Goal: Information Seeking & Learning: Learn about a topic

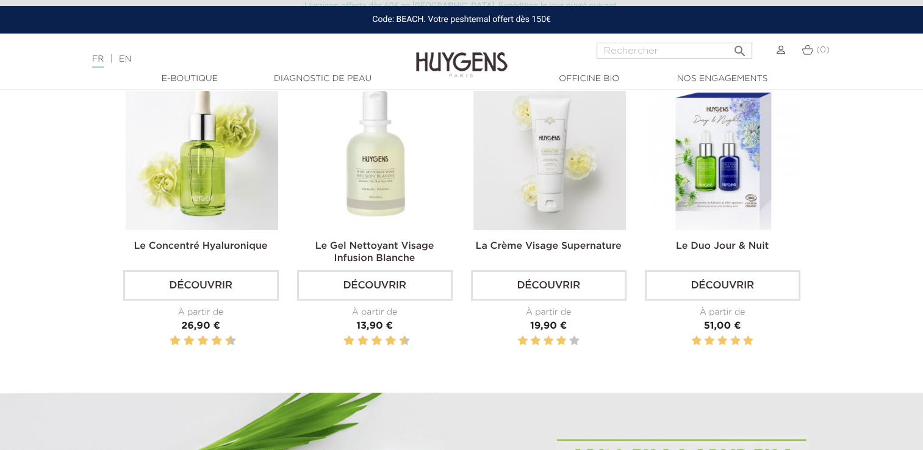
scroll to position [569, 0]
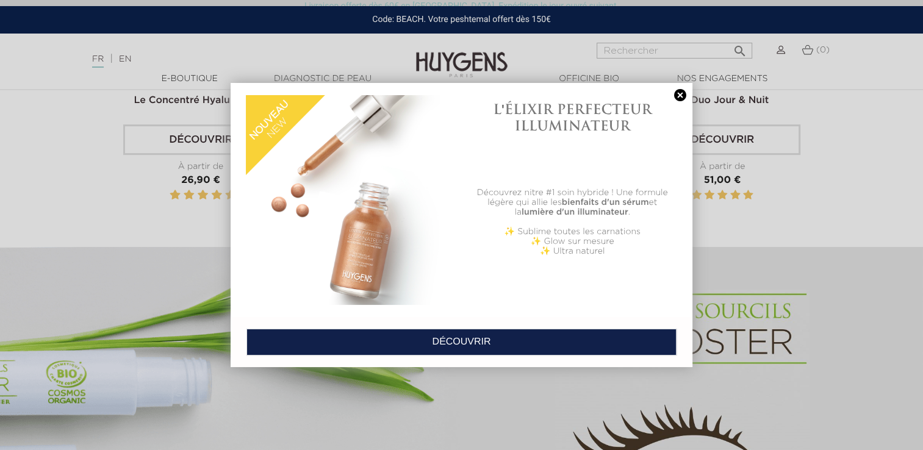
click at [677, 94] on link at bounding box center [680, 95] width 17 height 13
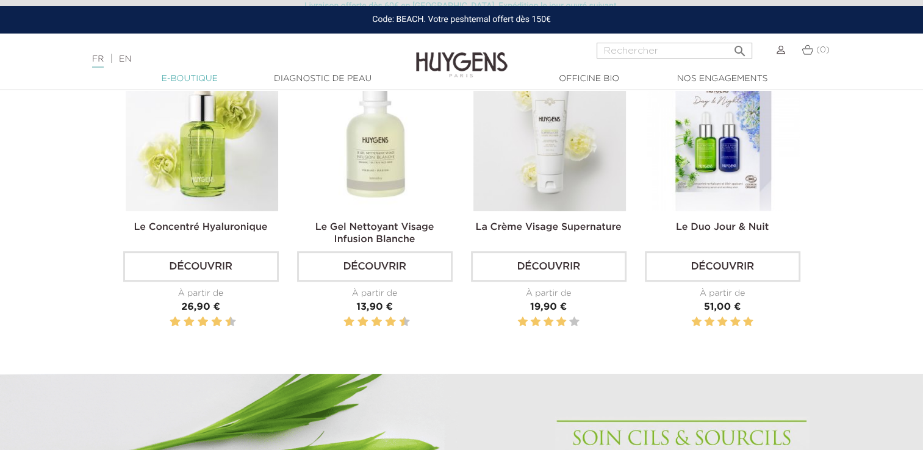
scroll to position [427, 0]
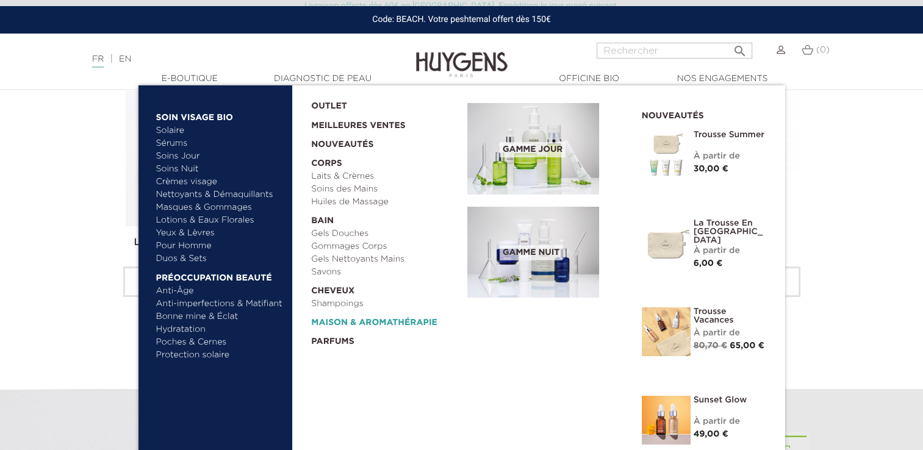
click at [351, 318] on link "  Maison & Aromathérapie" at bounding box center [385, 319] width 148 height 19
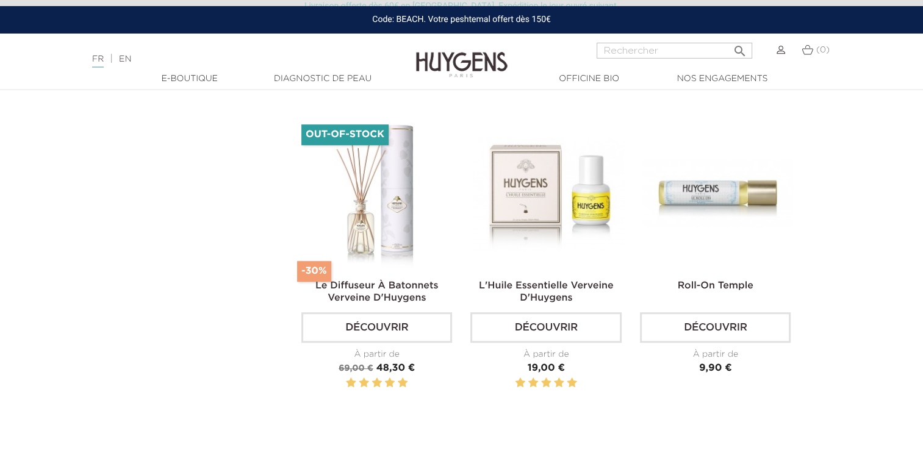
scroll to position [711, 0]
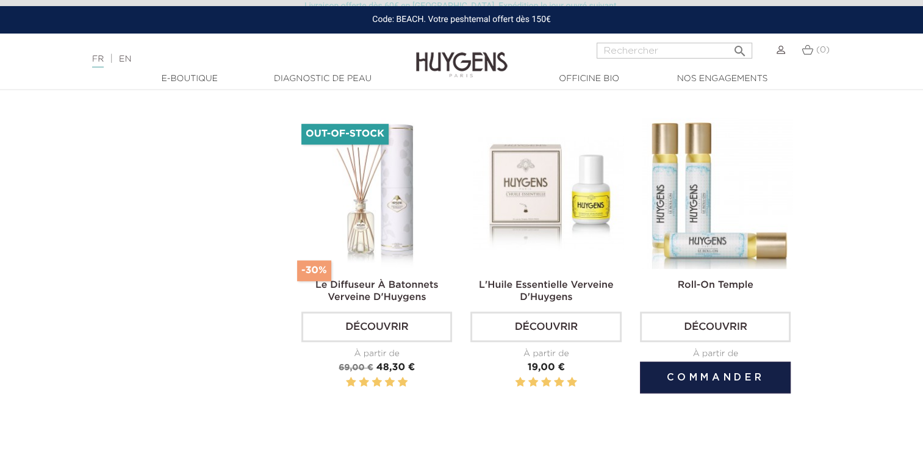
click at [729, 331] on link "Découvrir" at bounding box center [715, 327] width 151 height 30
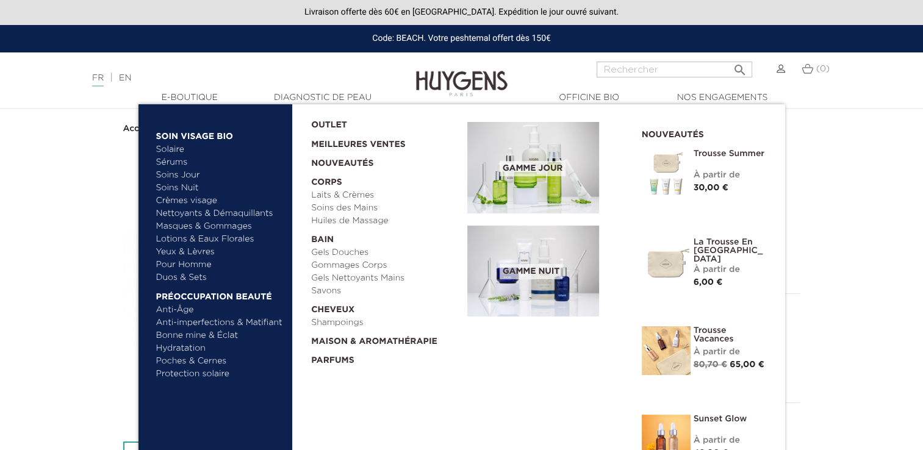
click at [195, 188] on link "Soins Nuit" at bounding box center [214, 188] width 116 height 13
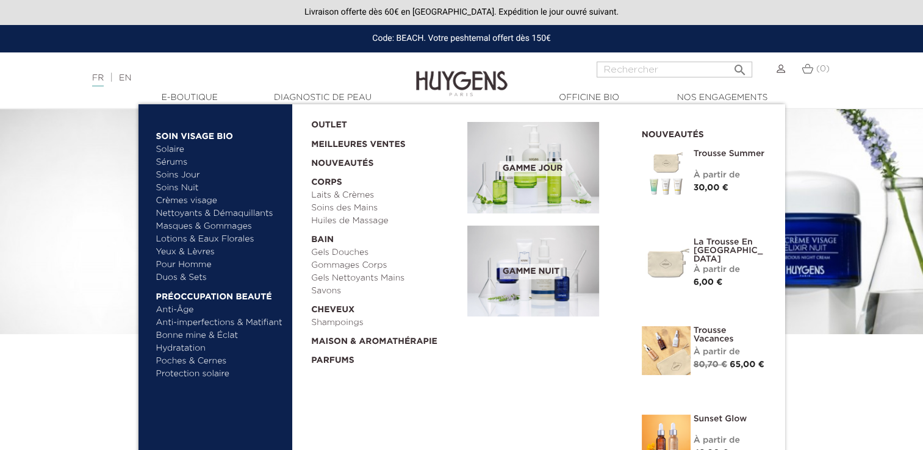
click at [210, 250] on link "Yeux & Lèvres" at bounding box center [219, 252] width 127 height 13
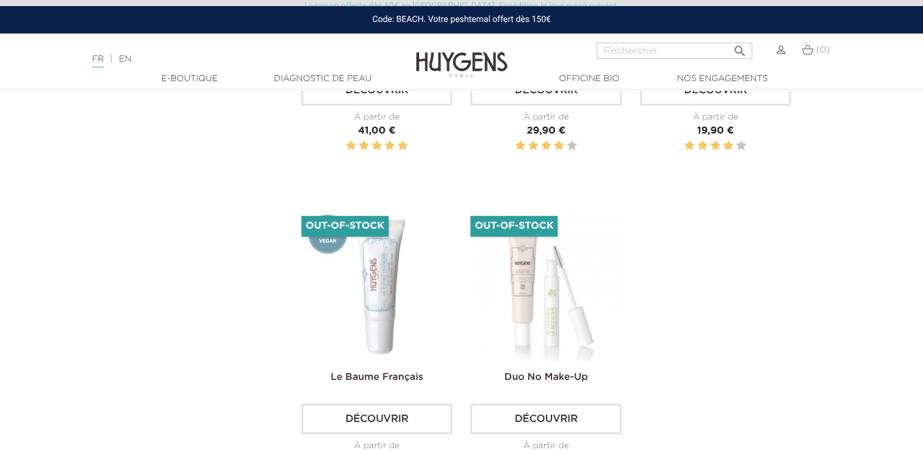
scroll to position [569, 0]
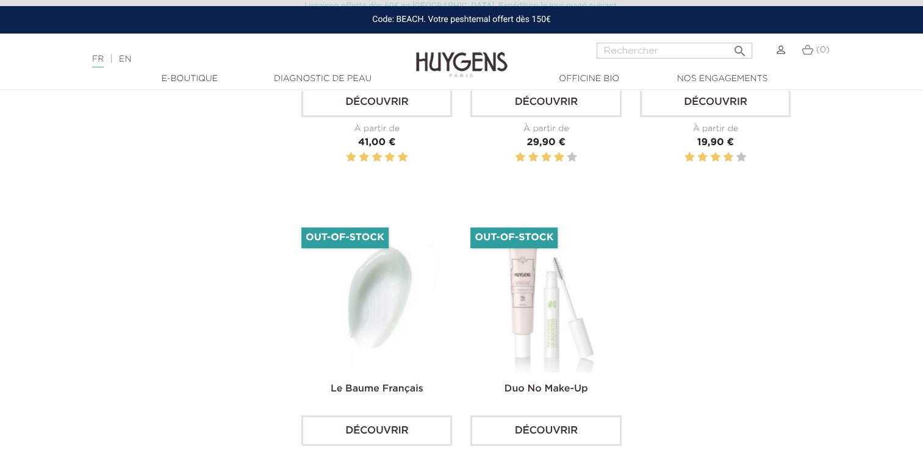
click at [362, 317] on img at bounding box center [379, 296] width 151 height 151
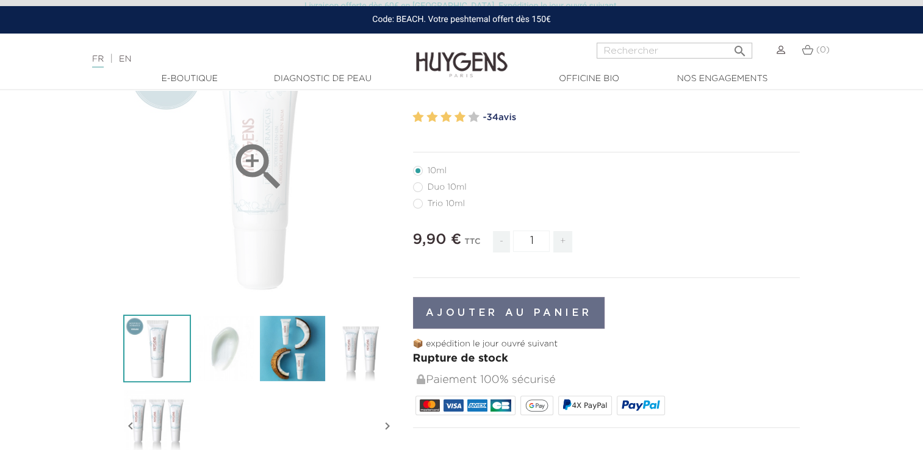
scroll to position [142, 0]
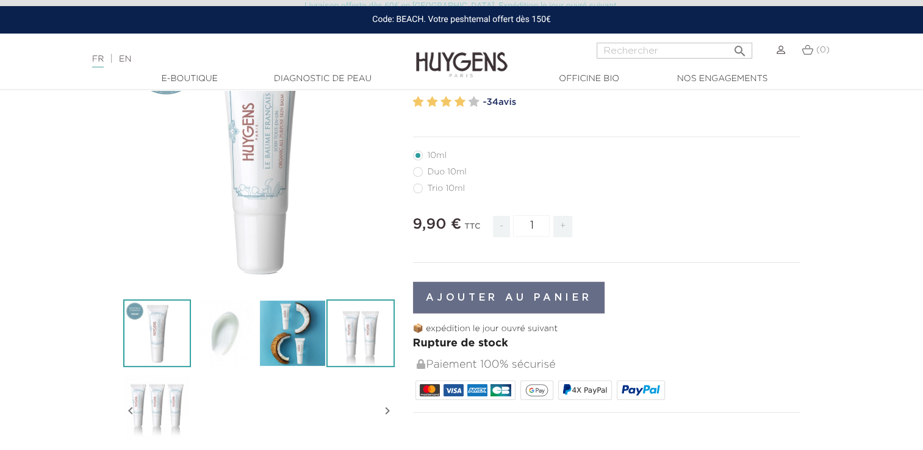
click at [370, 343] on img at bounding box center [360, 333] width 68 height 68
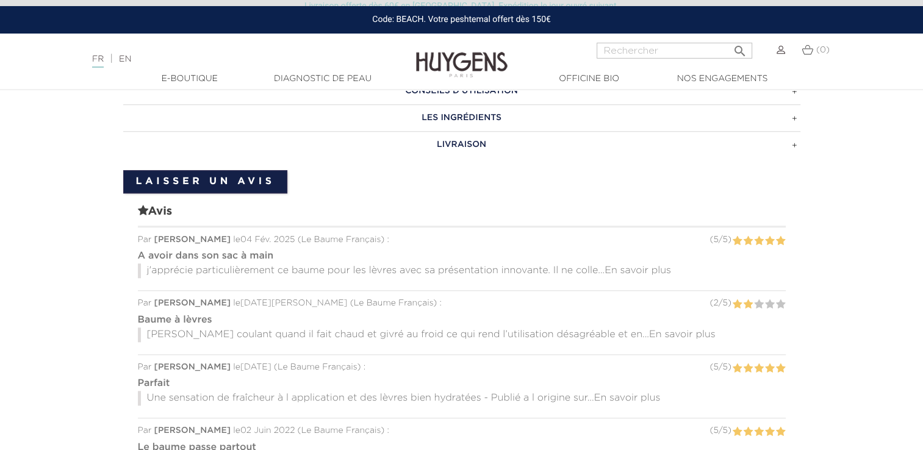
scroll to position [1138, 0]
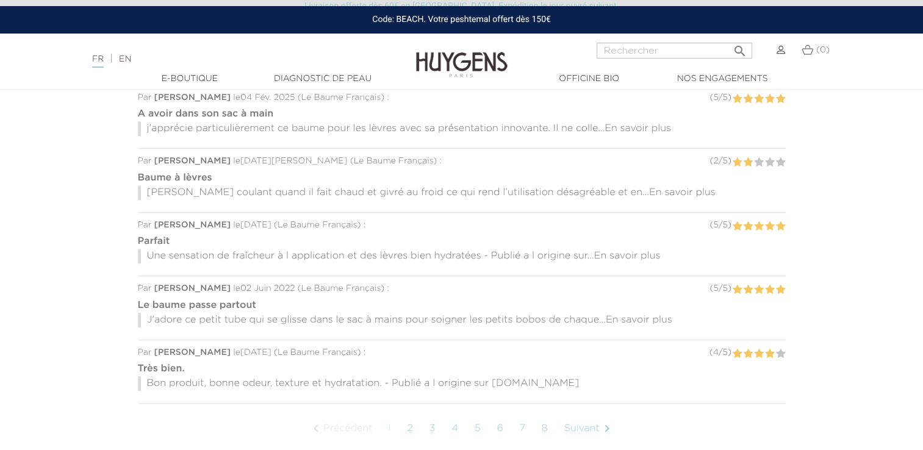
click at [624, 253] on span "En savoir plus" at bounding box center [627, 256] width 66 height 10
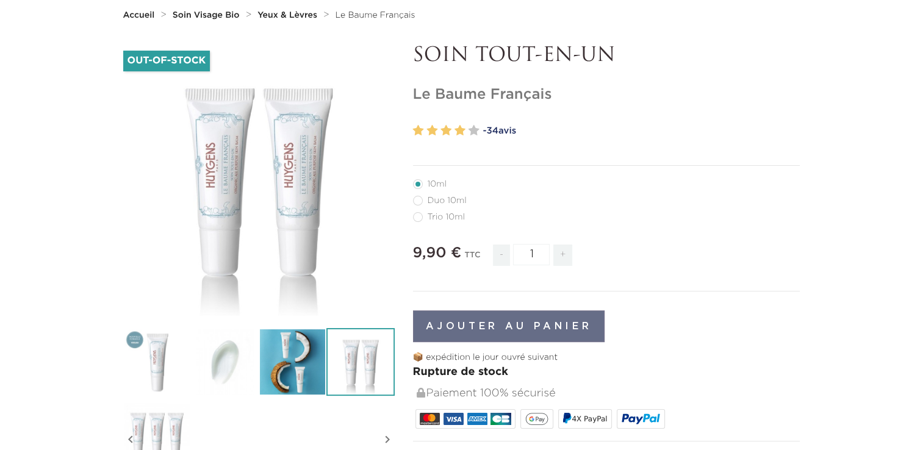
scroll to position [0, 0]
